Goal: Task Accomplishment & Management: Use online tool/utility

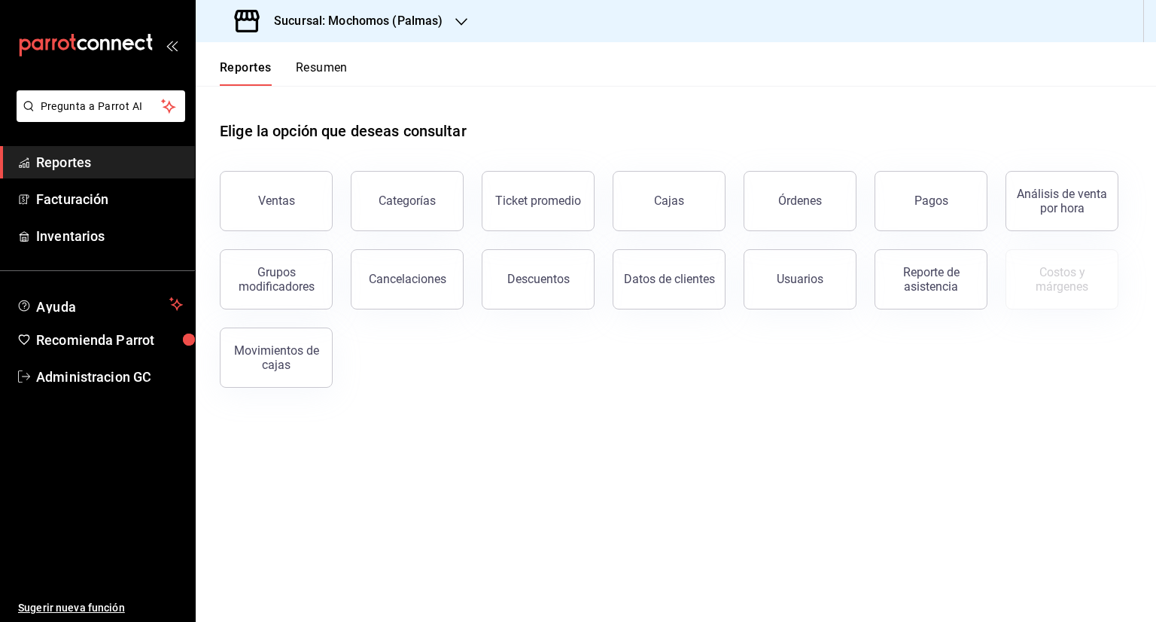
click at [460, 22] on icon "button" at bounding box center [461, 22] width 12 height 12
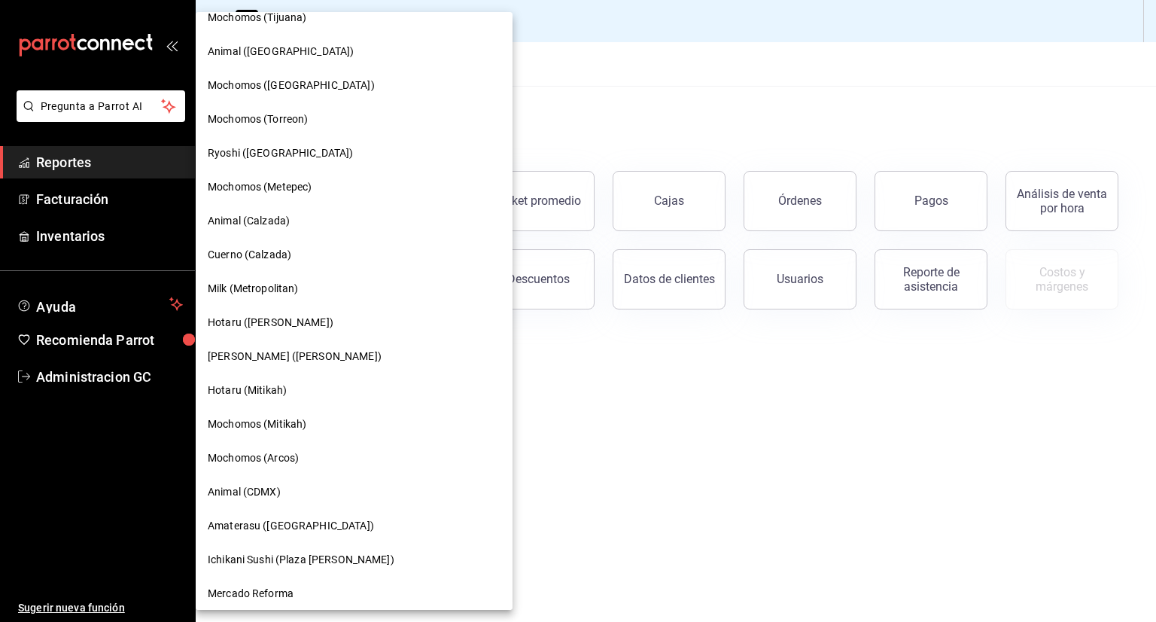
scroll to position [735, 0]
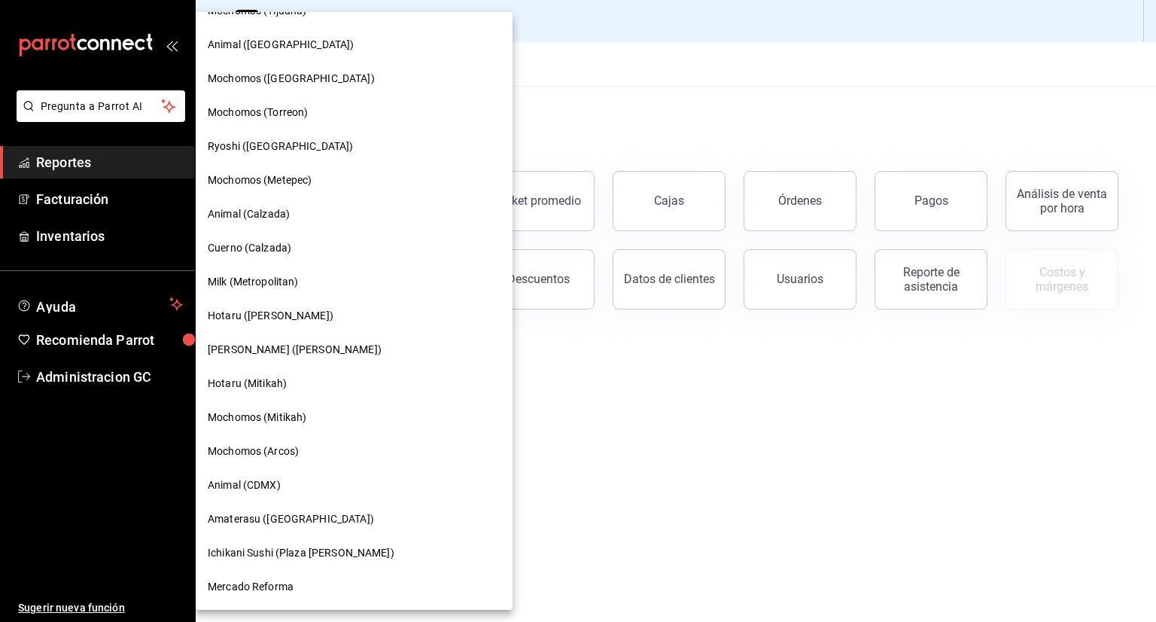
click at [249, 311] on span "Hotaru ([PERSON_NAME])" at bounding box center [271, 316] width 126 height 16
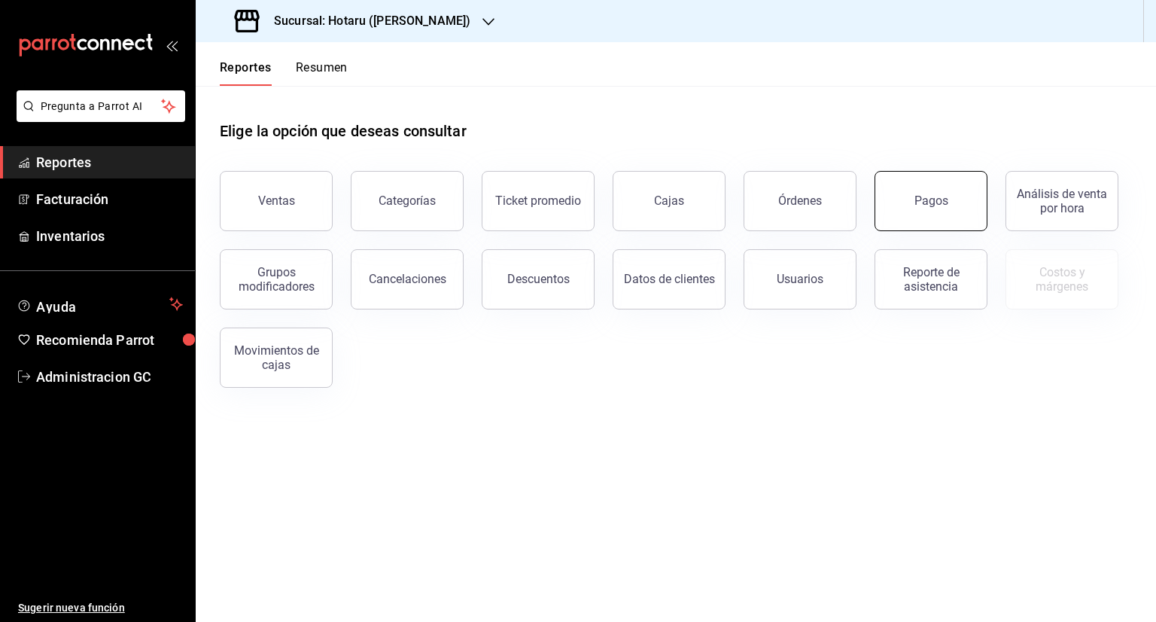
click at [928, 203] on div "Pagos" at bounding box center [932, 200] width 34 height 14
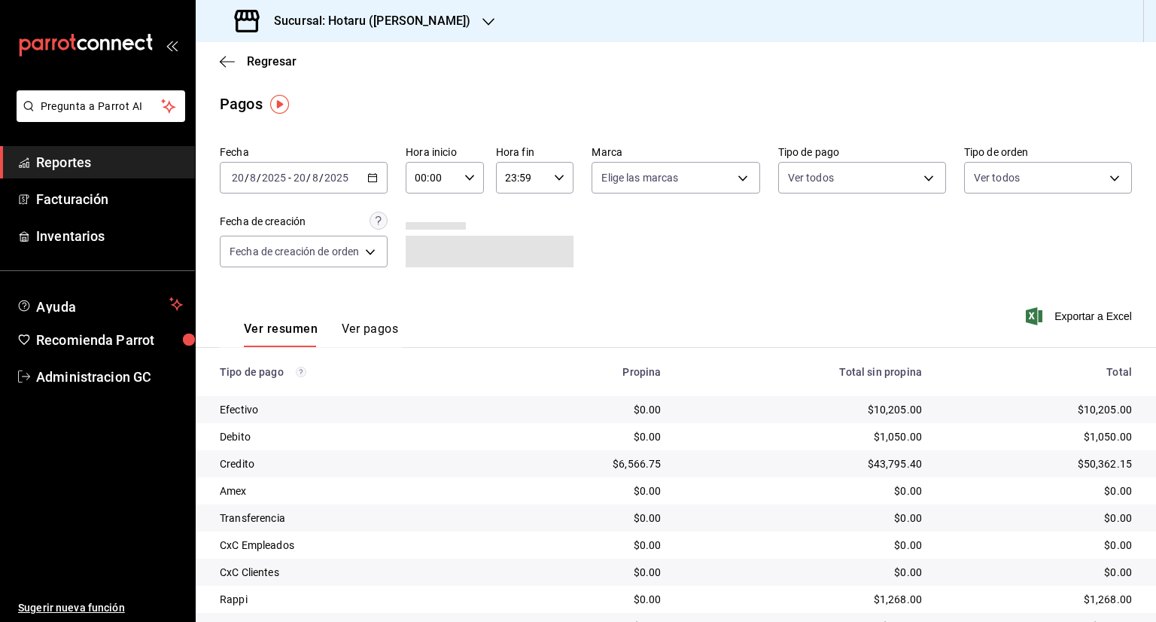
click at [380, 178] on div "[DATE] [DATE] - [DATE] [DATE]" at bounding box center [304, 178] width 168 height 32
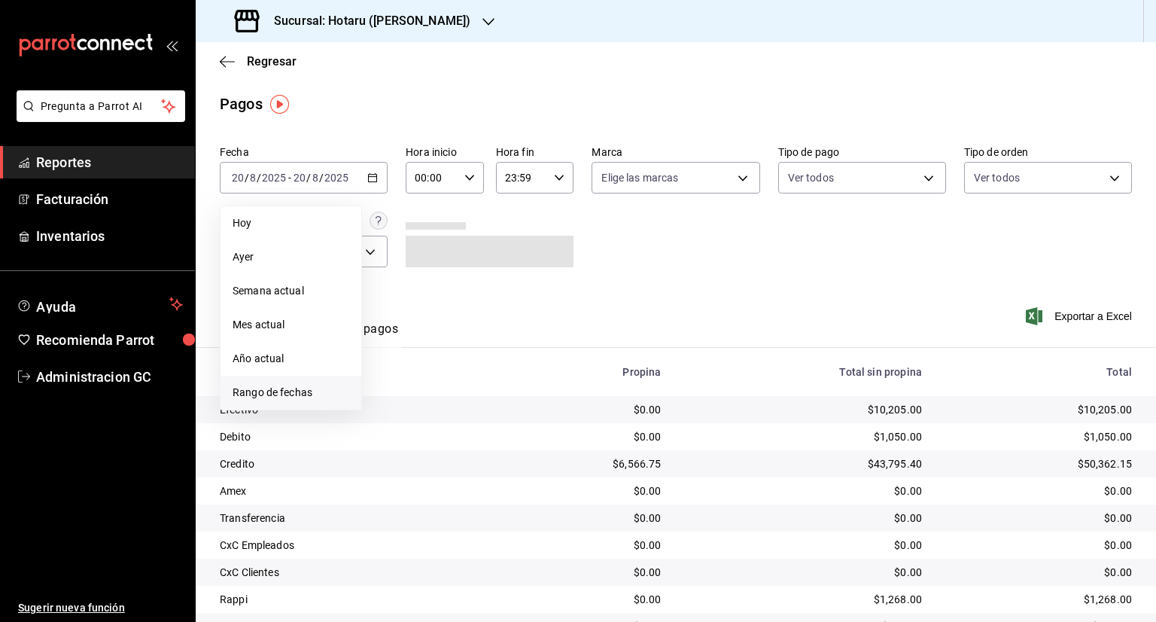
click at [260, 389] on span "Rango de fechas" at bounding box center [291, 393] width 117 height 16
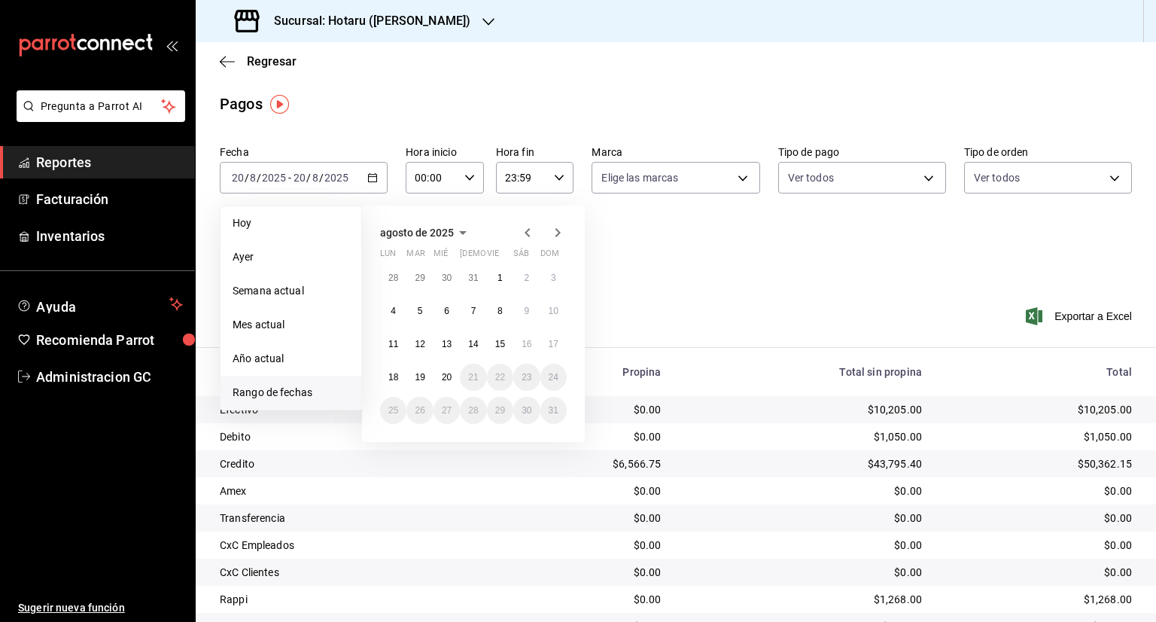
click at [531, 235] on icon "button" at bounding box center [528, 233] width 18 height 18
click at [423, 284] on button "1" at bounding box center [419, 283] width 26 height 27
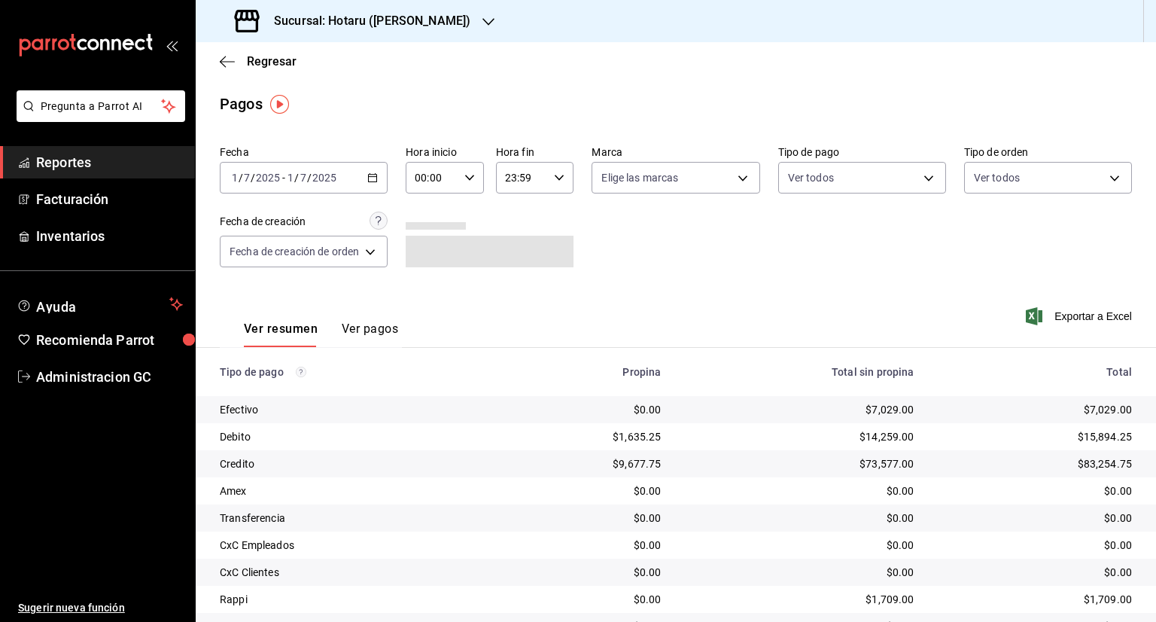
click at [308, 175] on span "/" at bounding box center [309, 178] width 5 height 12
click at [300, 177] on input "7" at bounding box center [304, 178] width 8 height 12
click at [304, 173] on input "7" at bounding box center [304, 178] width 8 height 12
click at [304, 175] on input "7" at bounding box center [304, 178] width 8 height 12
click at [302, 175] on input "7" at bounding box center [304, 178] width 8 height 12
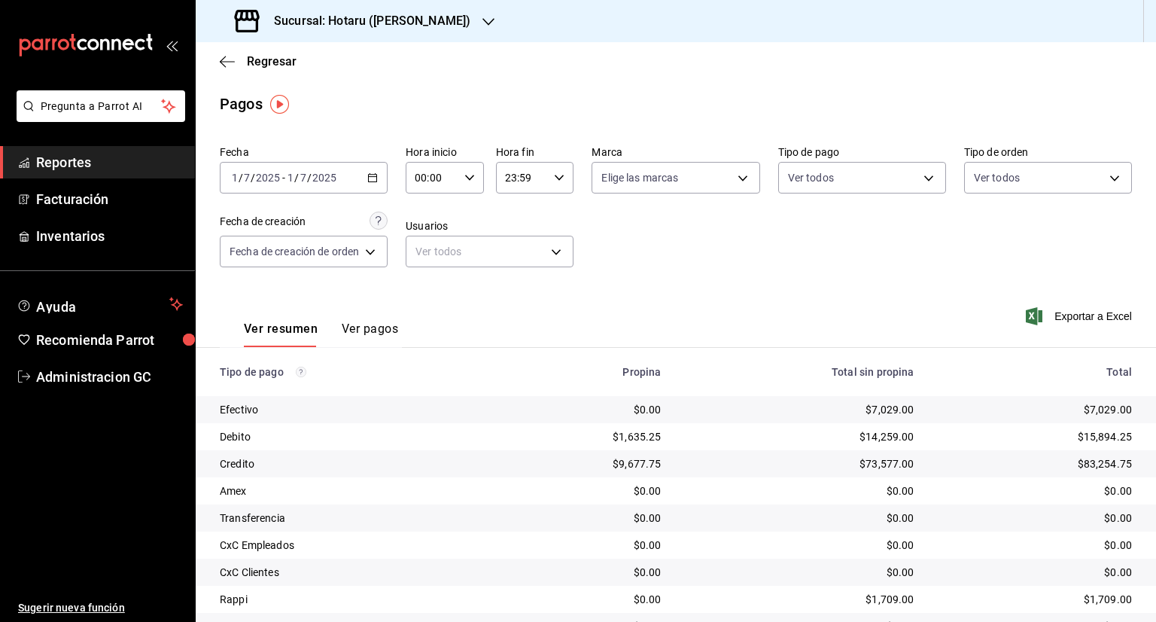
click at [302, 175] on input "7" at bounding box center [304, 178] width 8 height 12
click at [1070, 320] on span "Exportar a Excel" at bounding box center [1080, 316] width 103 height 18
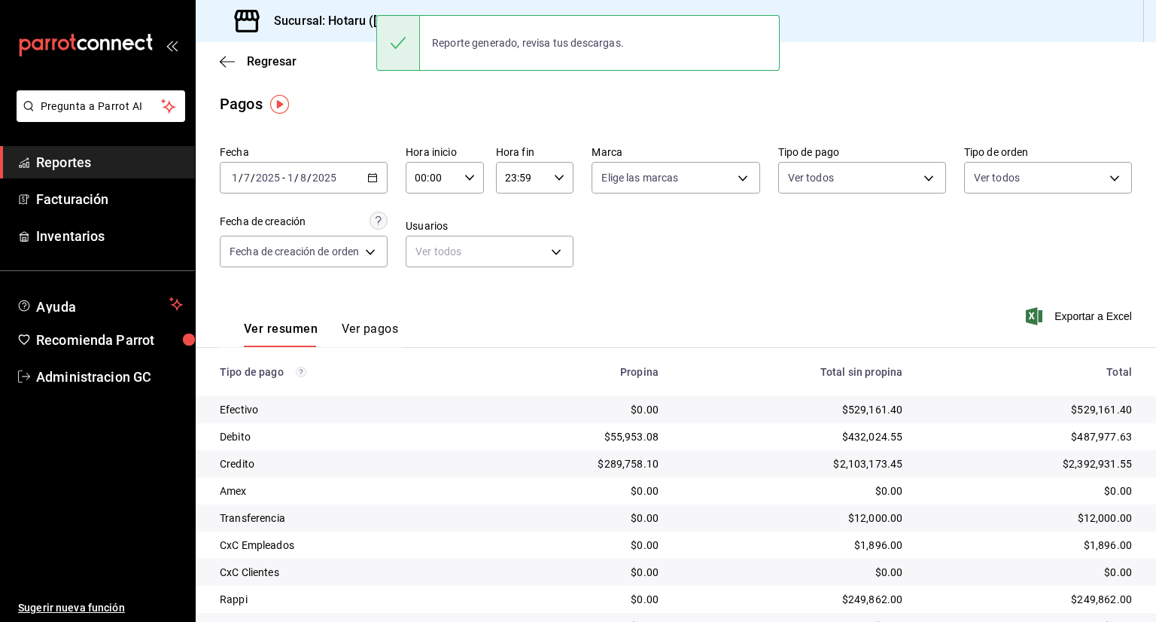
click at [323, 20] on h3 "Sucursal: Hotaru ([PERSON_NAME])" at bounding box center [366, 21] width 209 height 18
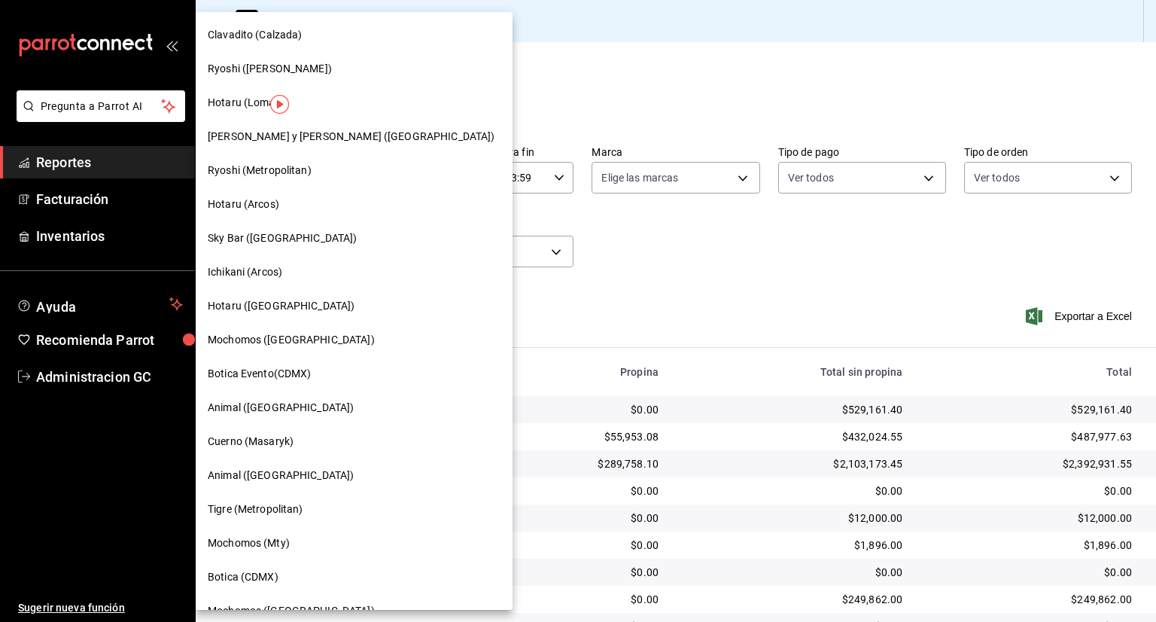
click at [530, 97] on div at bounding box center [578, 311] width 1156 height 622
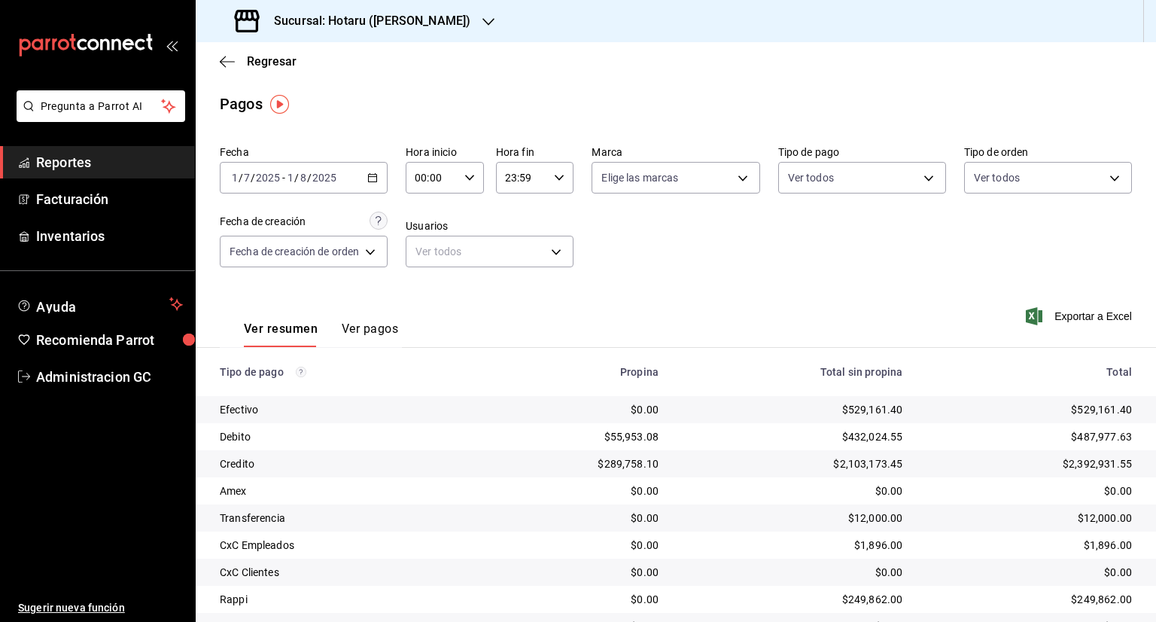
click at [415, 16] on div "Sucursal: Hotaru ([PERSON_NAME])" at bounding box center [354, 21] width 293 height 42
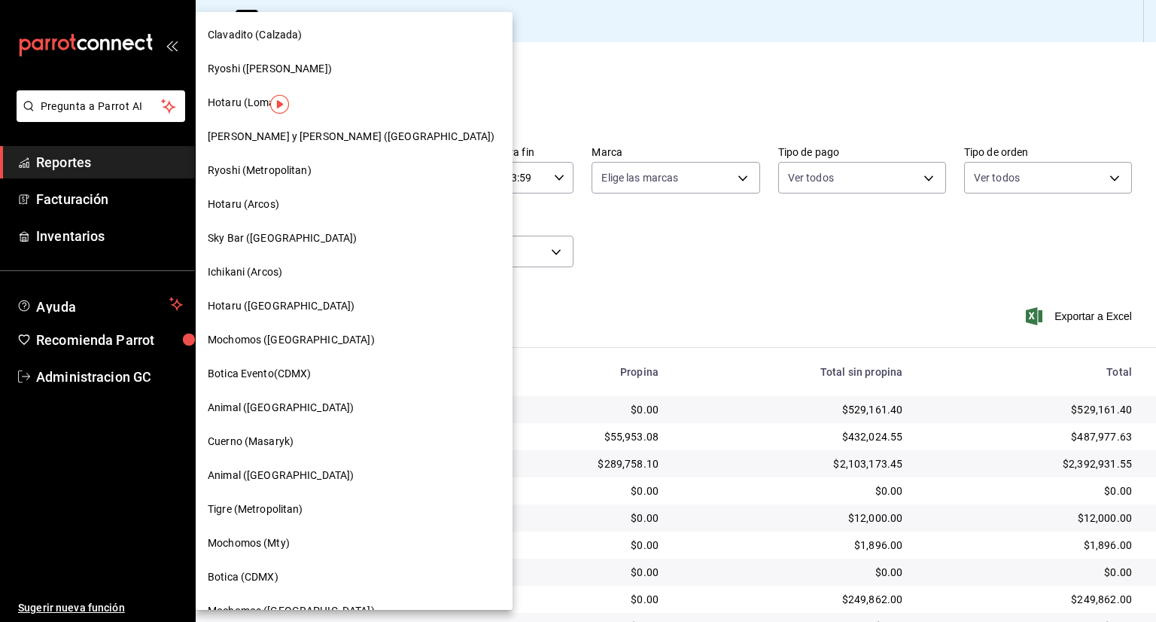
click at [238, 102] on span "Hotaru (Lomas)" at bounding box center [246, 103] width 77 height 16
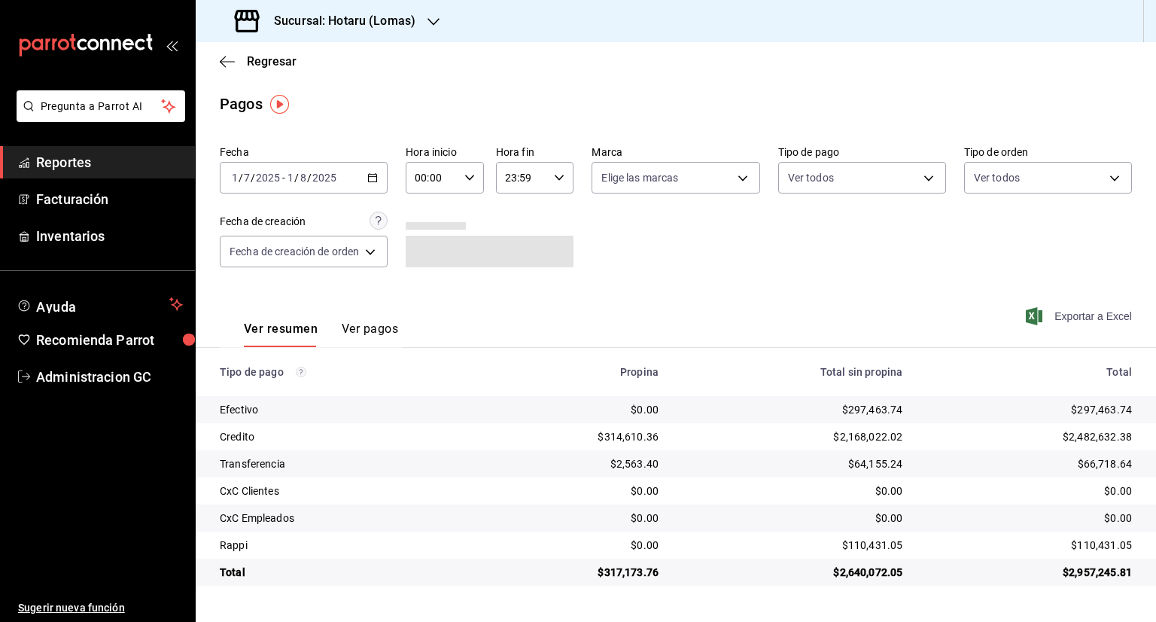
click at [1101, 321] on span "Exportar a Excel" at bounding box center [1080, 316] width 103 height 18
